Goal: Complete application form

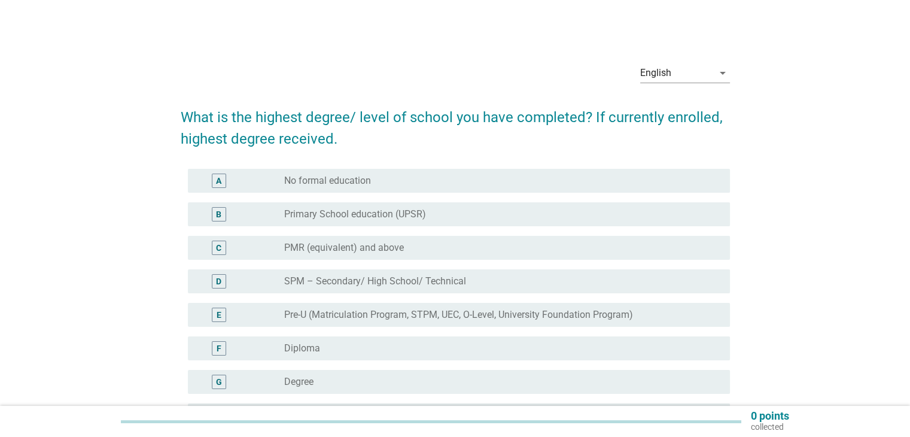
scroll to position [60, 0]
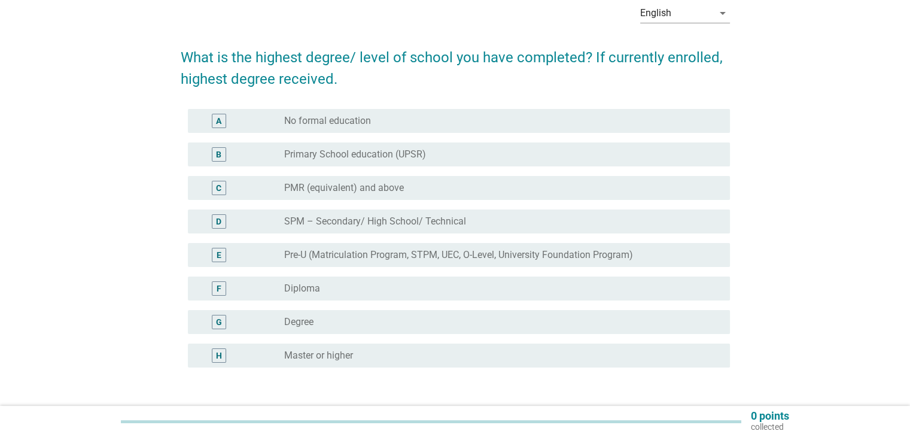
click at [383, 351] on div "radio_button_unchecked Master or higher" at bounding box center [497, 355] width 426 height 12
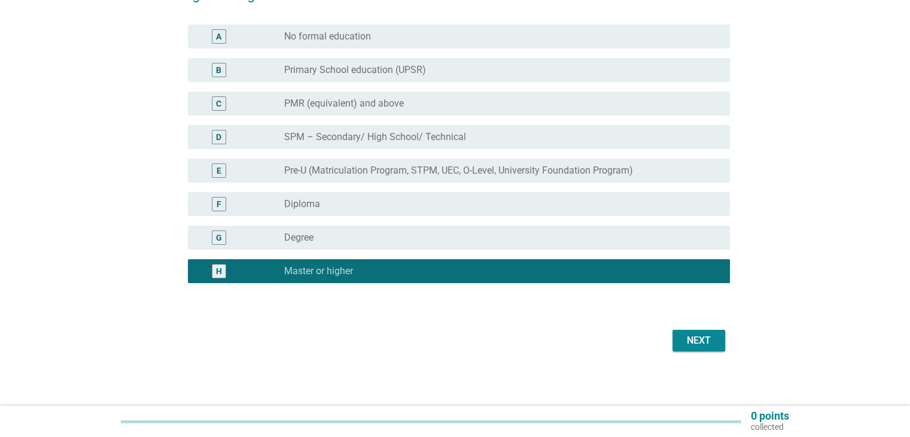
scroll to position [147, 0]
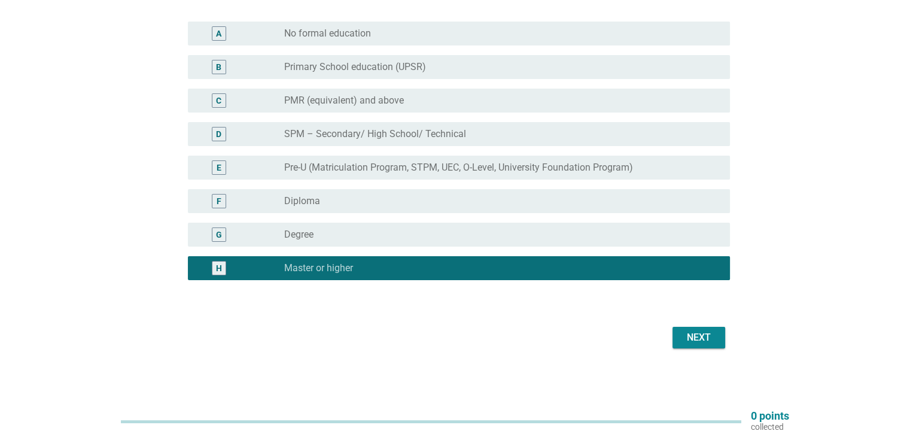
click at [699, 336] on div "Next" at bounding box center [699, 337] width 34 height 14
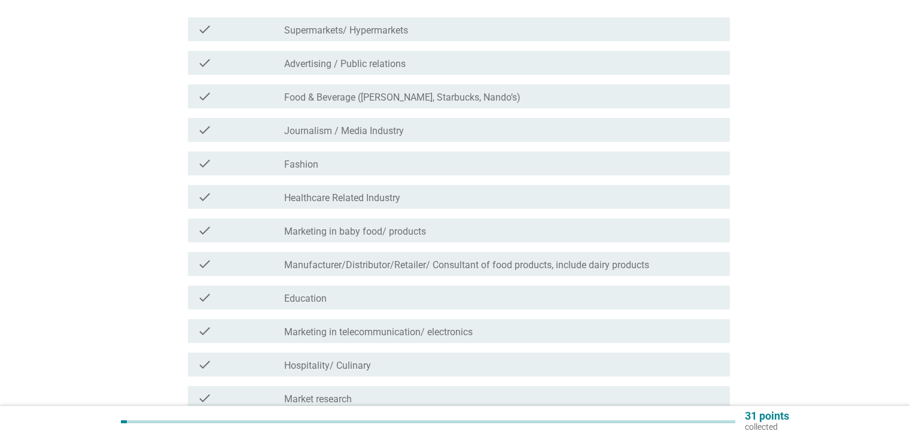
scroll to position [0, 0]
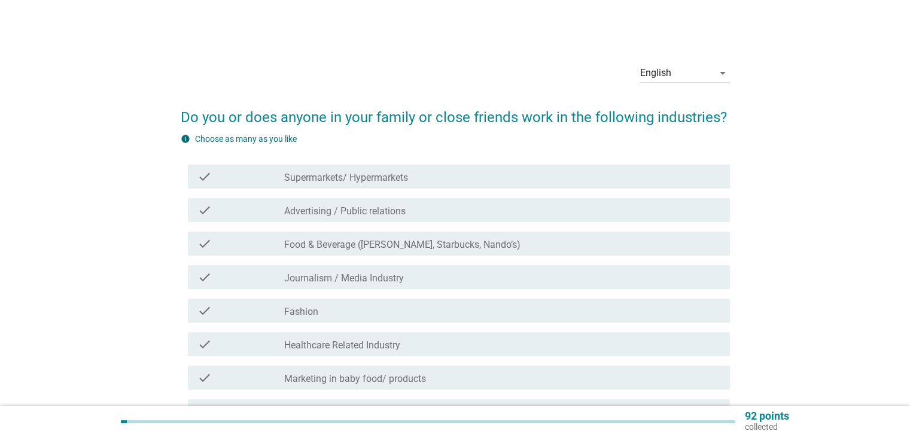
click at [448, 209] on div "check_box_outline_blank Advertising / Public relations" at bounding box center [502, 210] width 436 height 14
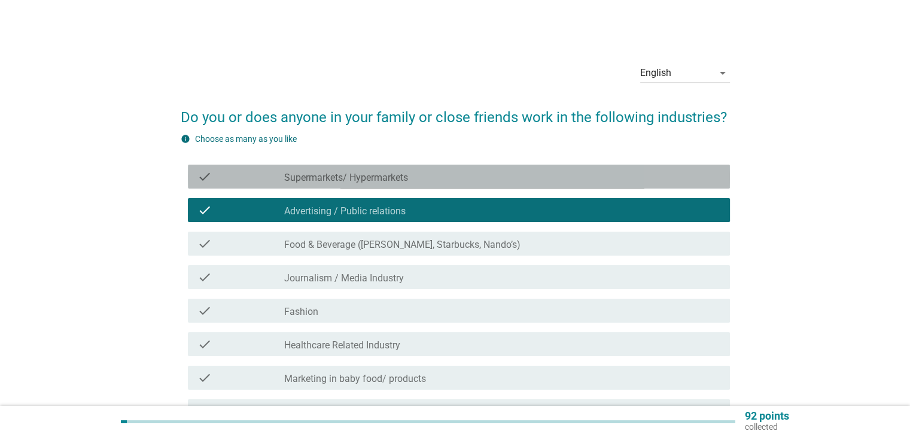
click at [468, 183] on div "check_box_outline_blank Supermarkets/ Hypermarkets" at bounding box center [502, 176] width 436 height 14
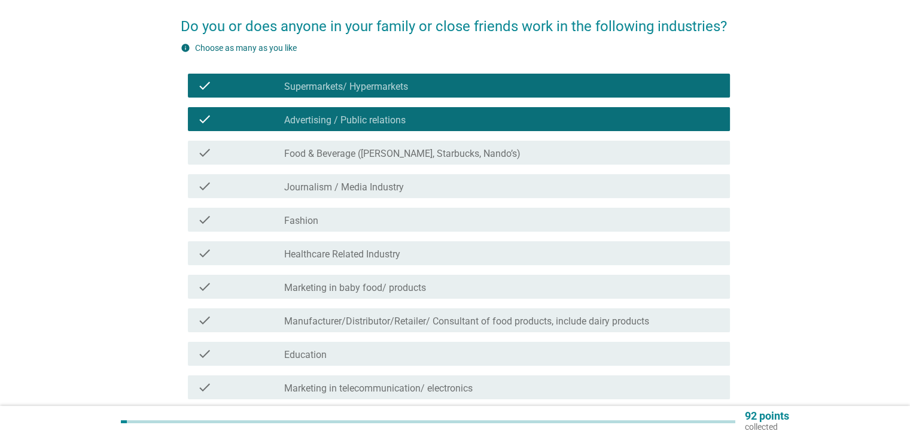
scroll to position [120, 0]
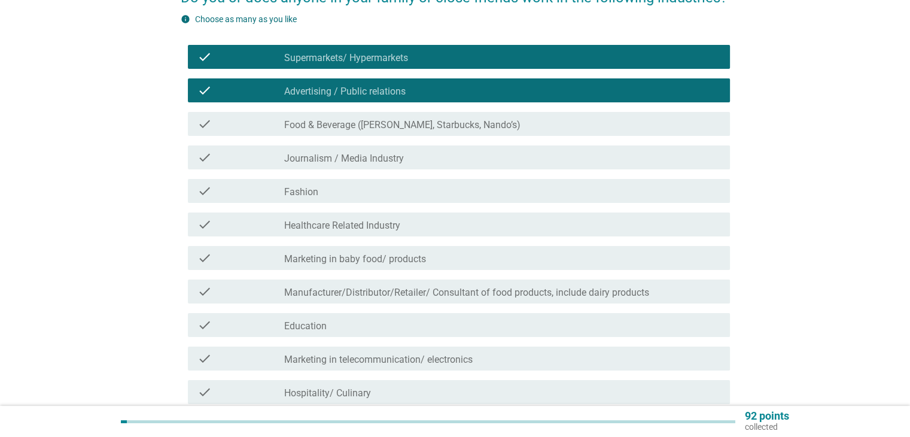
click at [525, 324] on div "check_box_outline_blank Education" at bounding box center [502, 325] width 436 height 14
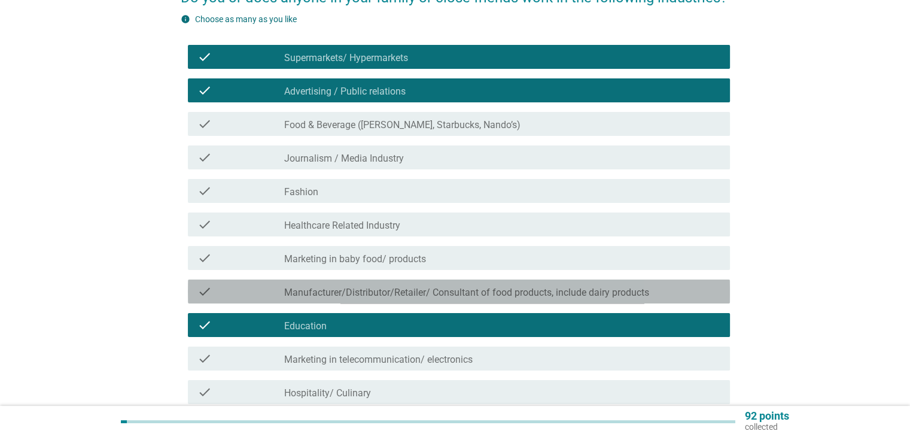
click at [534, 296] on label "Manufacturer/Distributor/Retailer/ Consultant of food products, include dairy p…" at bounding box center [466, 293] width 365 height 12
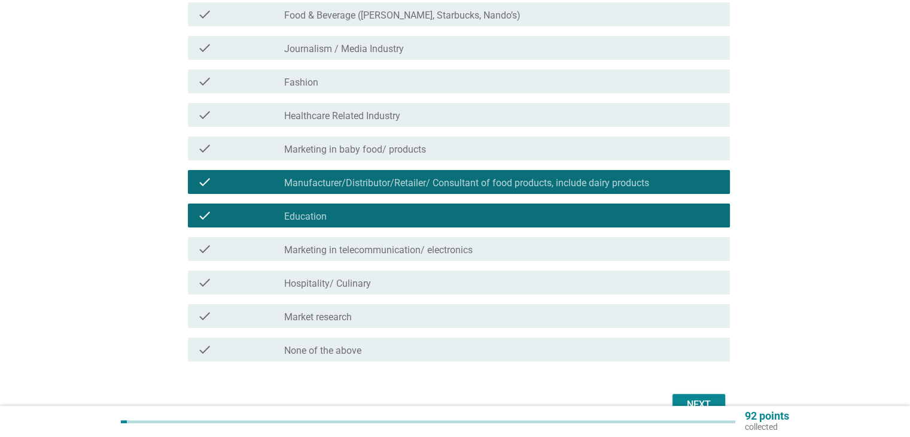
scroll to position [239, 0]
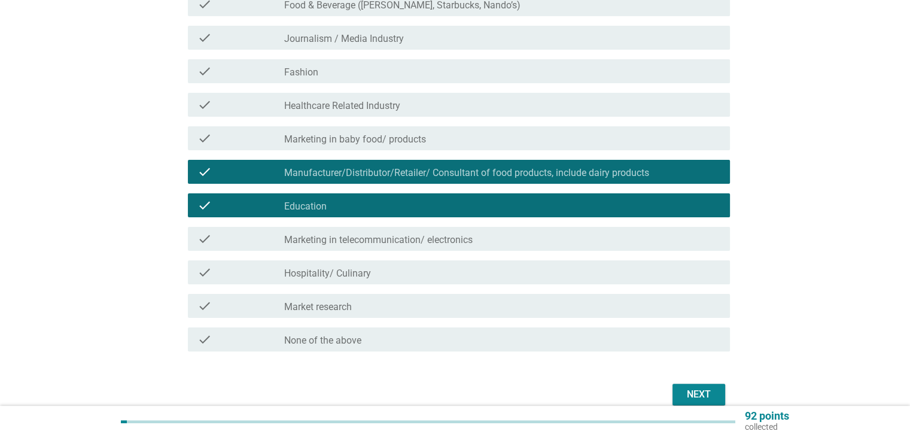
click at [704, 390] on div "Next" at bounding box center [699, 394] width 34 height 14
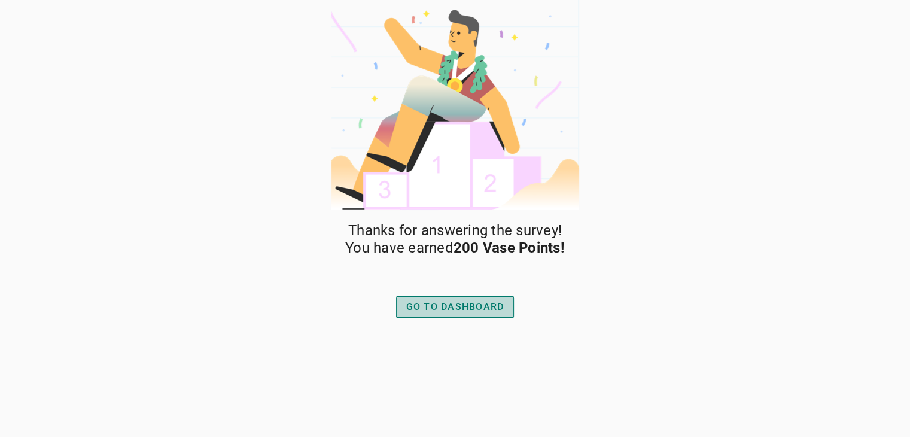
click at [469, 302] on div "GO TO DASHBOARD" at bounding box center [455, 307] width 98 height 14
